Goal: Information Seeking & Learning: Learn about a topic

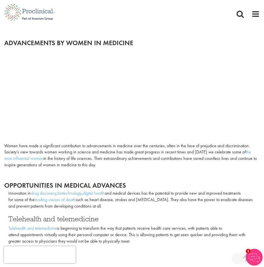
scroll to position [477, 0]
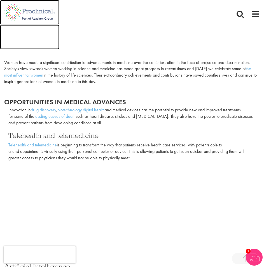
click at [38, 7] on img at bounding box center [29, 12] width 59 height 25
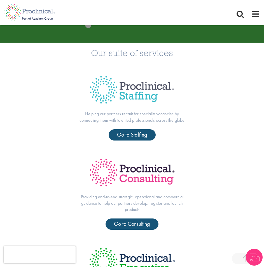
scroll to position [140, 0]
